Goal: Task Accomplishment & Management: Complete application form

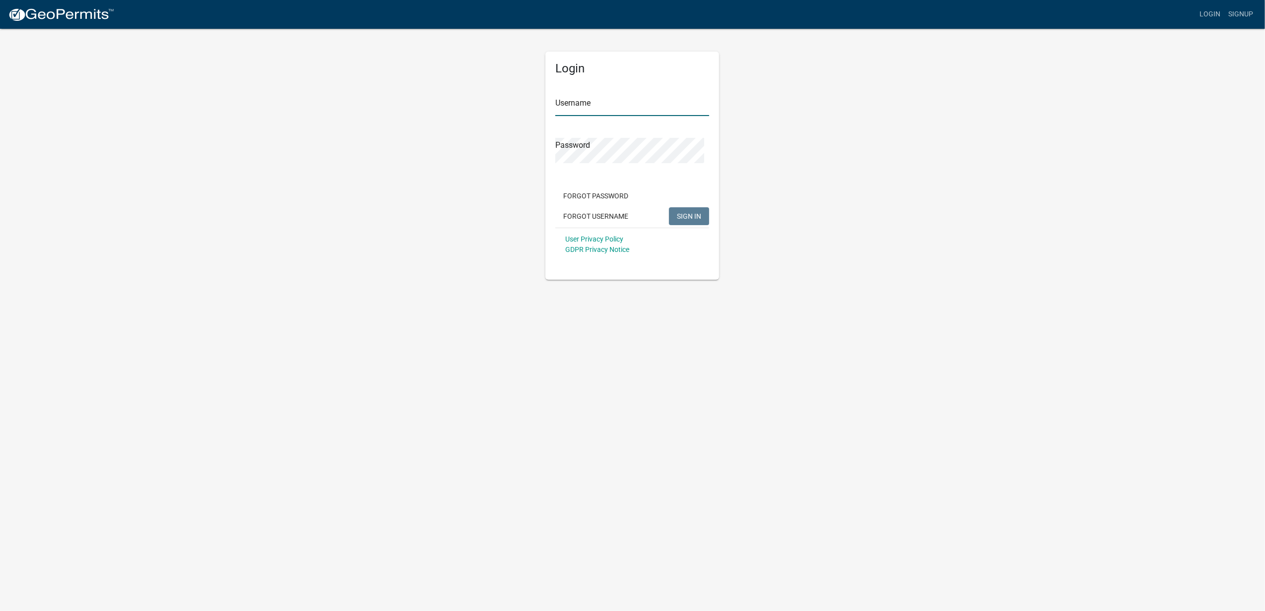
type input "TJEARNEST3"
click at [685, 220] on span "SIGN IN" at bounding box center [689, 216] width 24 height 8
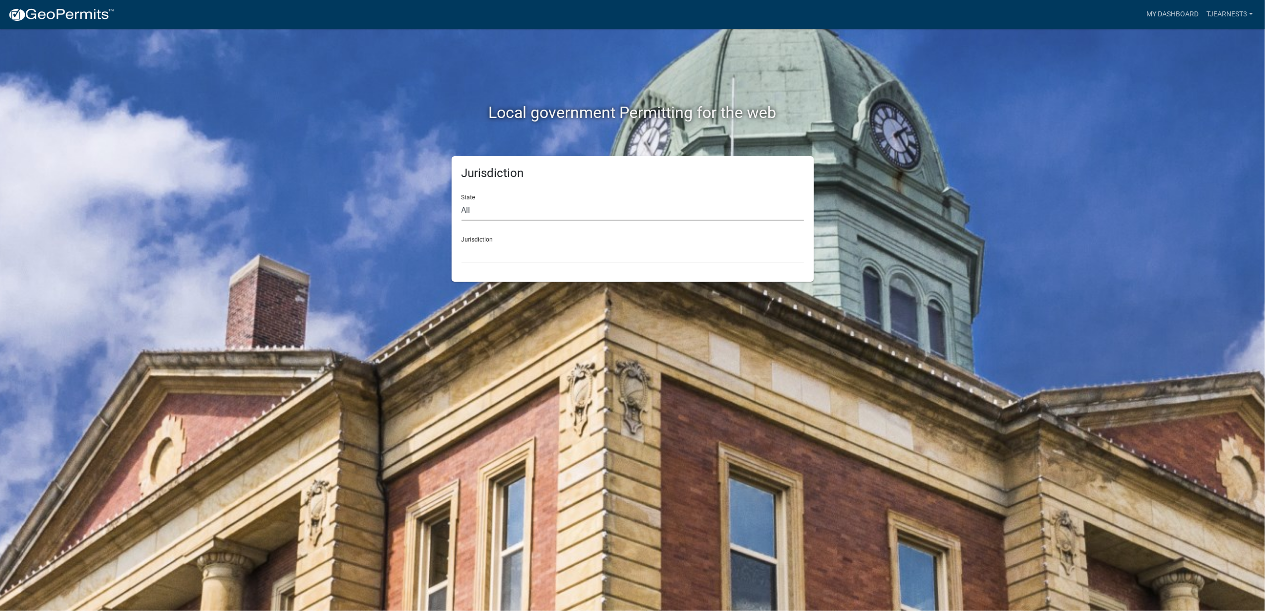
click at [473, 221] on select "All [US_STATE] [US_STATE] [US_STATE] [US_STATE] [US_STATE] [US_STATE] [US_STATE…" at bounding box center [632, 210] width 342 height 20
select select "[US_STATE]"
click at [463, 217] on select "All [US_STATE] [US_STATE] [US_STATE] [US_STATE] [US_STATE] [US_STATE] [US_STATE…" at bounding box center [632, 210] width 342 height 20
click at [497, 263] on select "[GEOGRAPHIC_DATA], [US_STATE][PERSON_NAME][GEOGRAPHIC_DATA], [US_STATE][PERSON_…" at bounding box center [632, 253] width 342 height 20
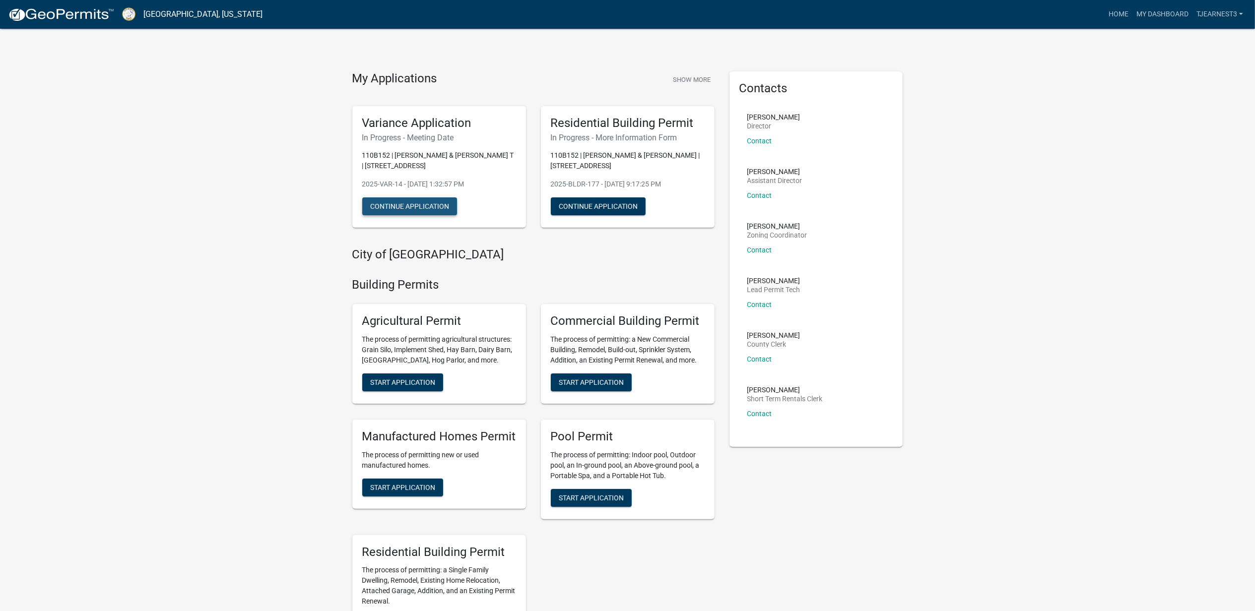
click at [438, 215] on button "Continue Application" at bounding box center [409, 206] width 95 height 18
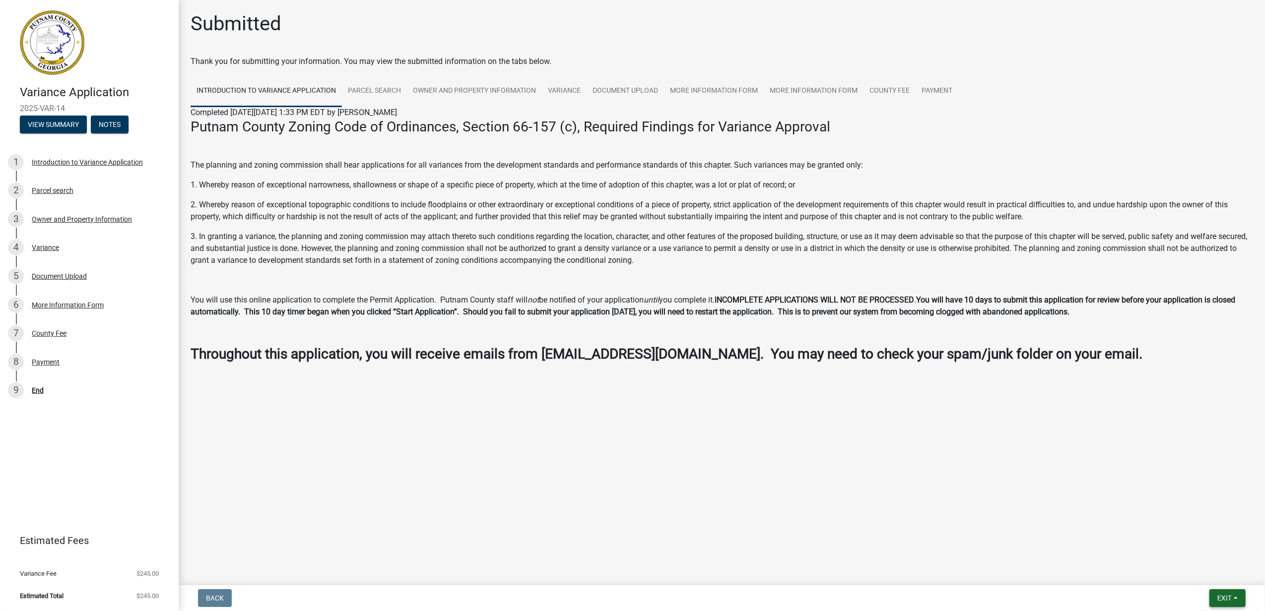
click at [1217, 594] on span "Exit" at bounding box center [1224, 598] width 14 height 8
click at [1171, 532] on button "Save" at bounding box center [1205, 544] width 79 height 24
click at [1217, 595] on span "Exit" at bounding box center [1224, 598] width 14 height 8
click at [1181, 538] on button "Save" at bounding box center [1205, 544] width 79 height 24
click at [1217, 594] on span "Exit" at bounding box center [1224, 598] width 14 height 8
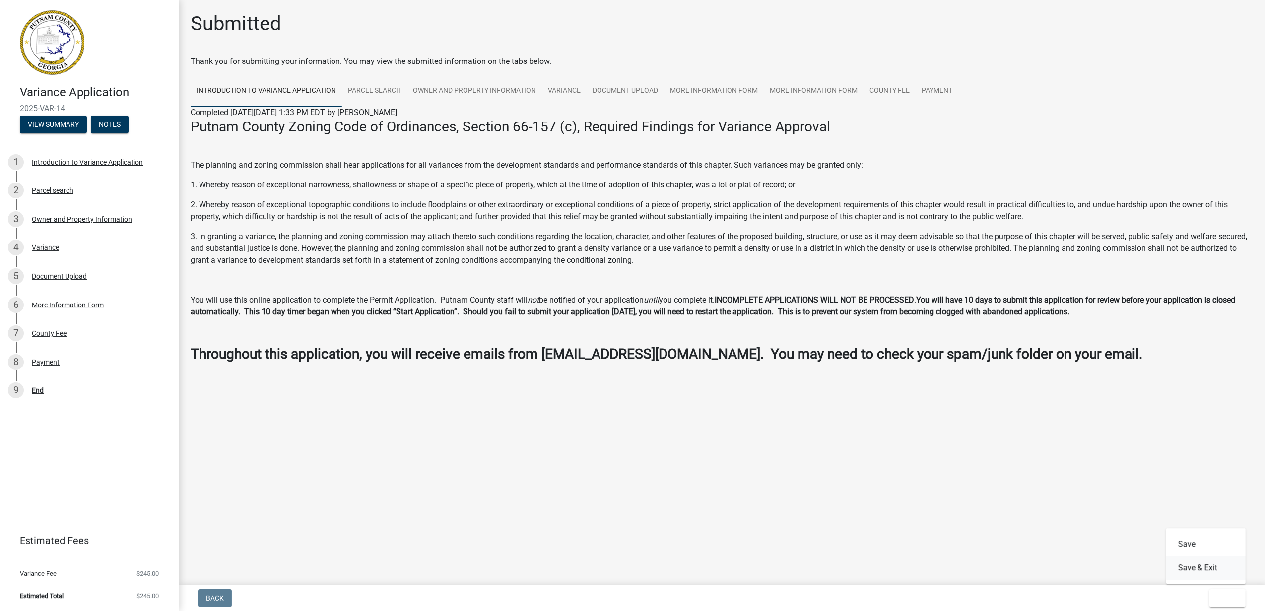
click at [1189, 570] on button "Save & Exit" at bounding box center [1205, 568] width 79 height 24
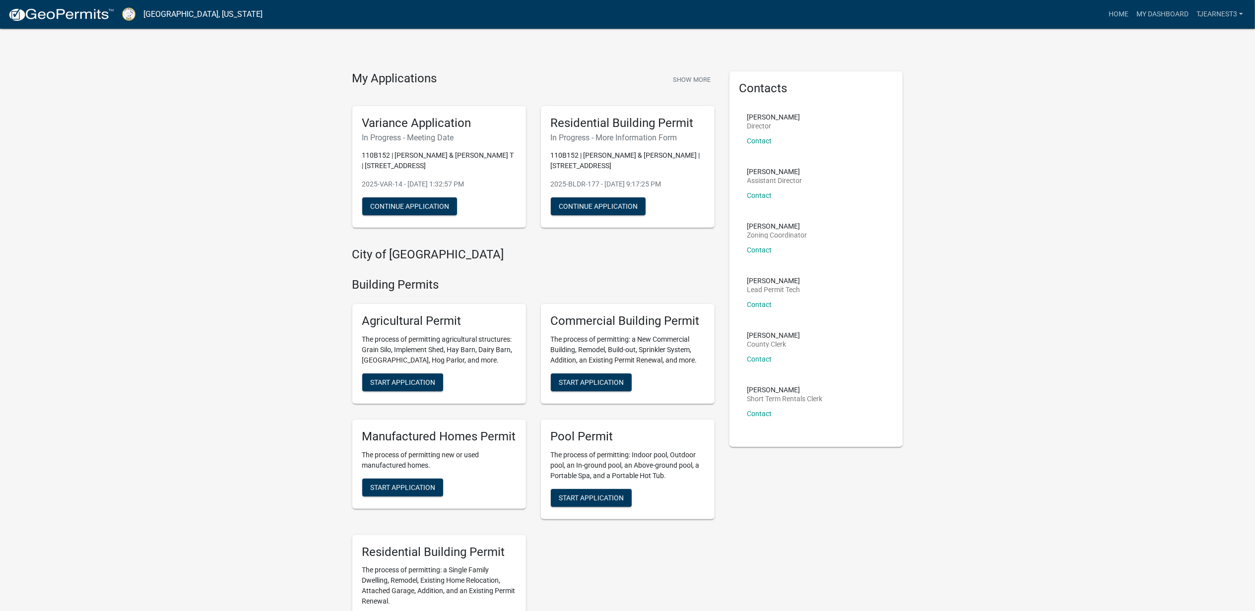
click at [53, 16] on img at bounding box center [61, 14] width 106 height 15
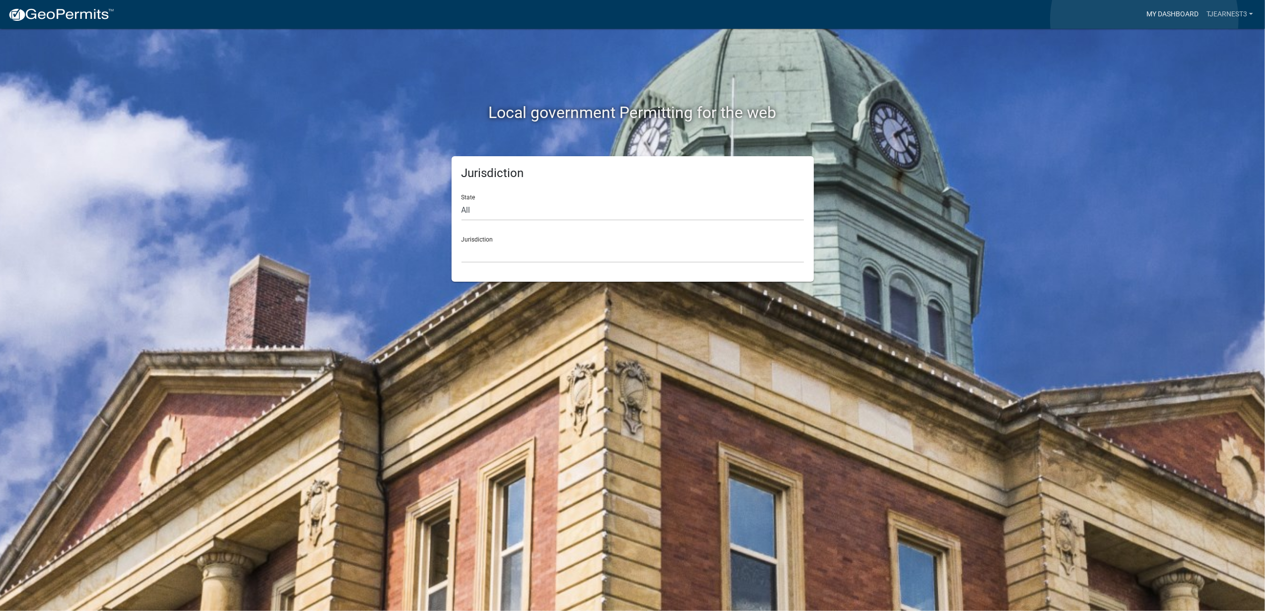
click at [1144, 20] on link "My Dashboard" at bounding box center [1172, 14] width 60 height 19
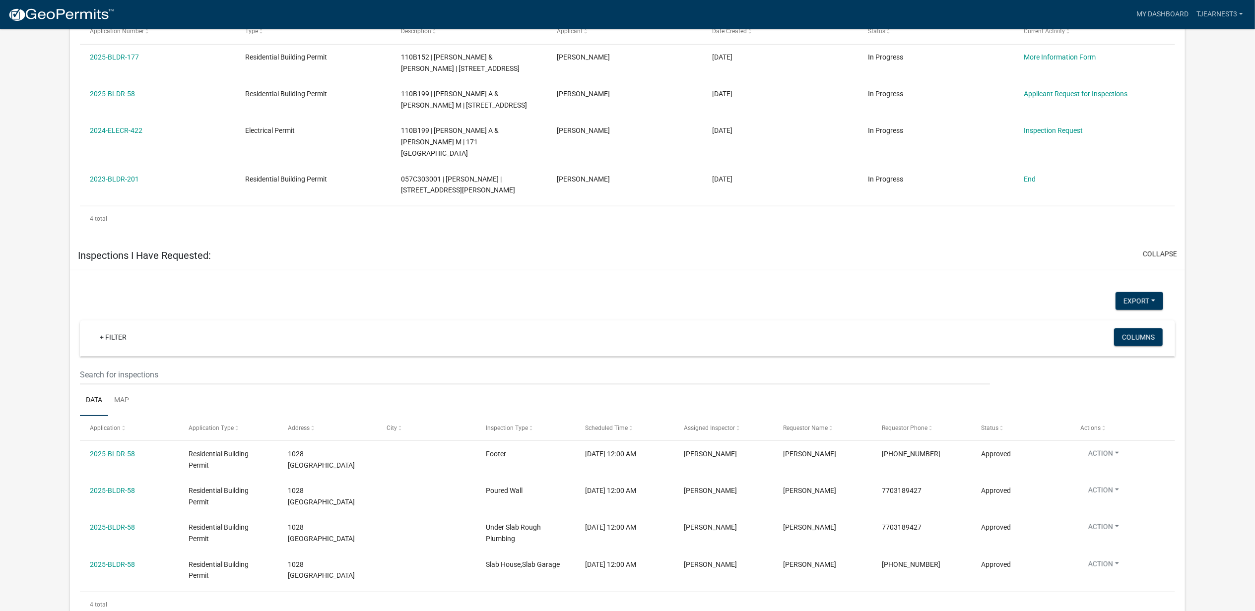
scroll to position [602, 0]
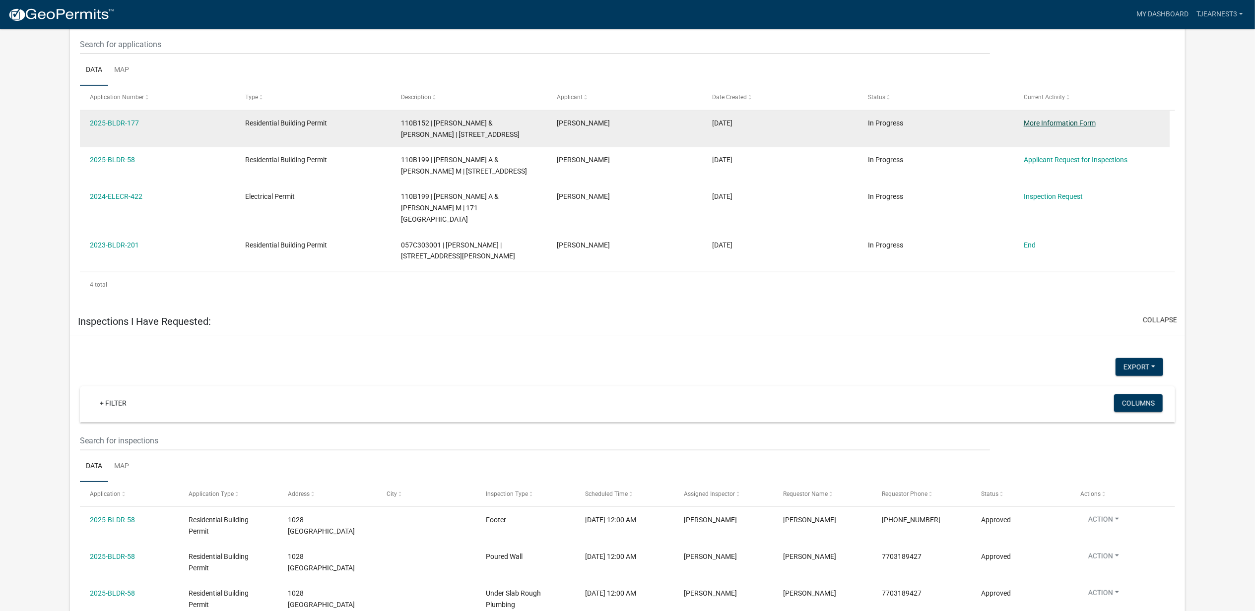
click at [1068, 127] on link "More Information Form" at bounding box center [1060, 123] width 72 height 8
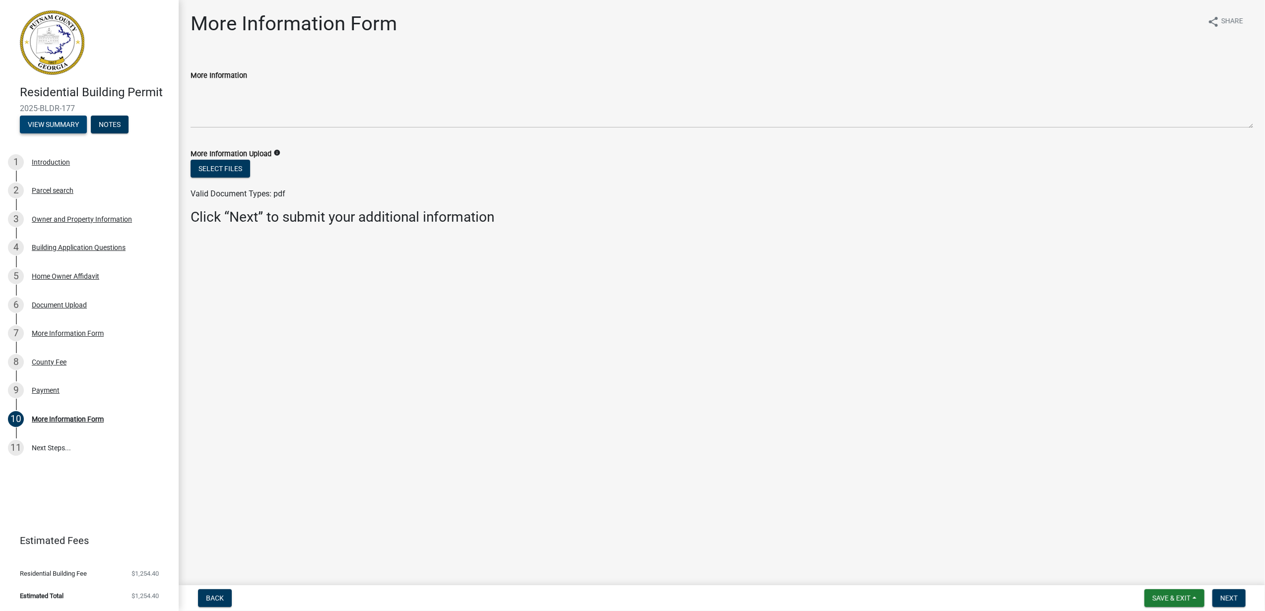
click at [84, 133] on button "View Summary" at bounding box center [53, 125] width 67 height 18
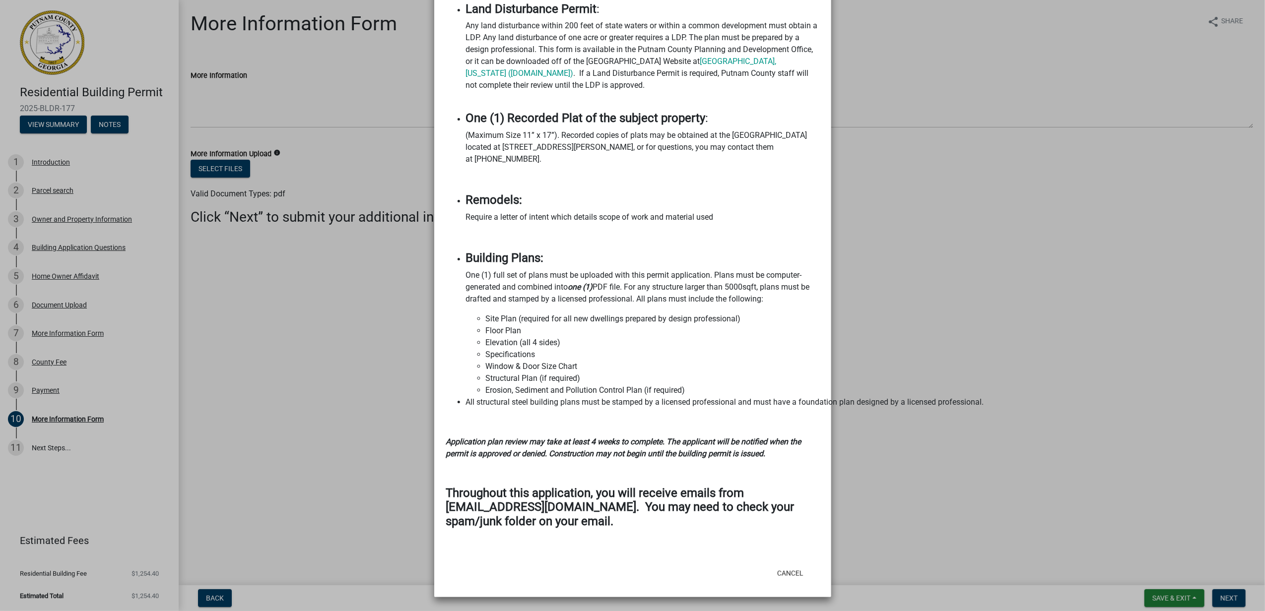
scroll to position [1580, 0]
click at [772, 565] on button "Cancel" at bounding box center [790, 574] width 42 height 18
